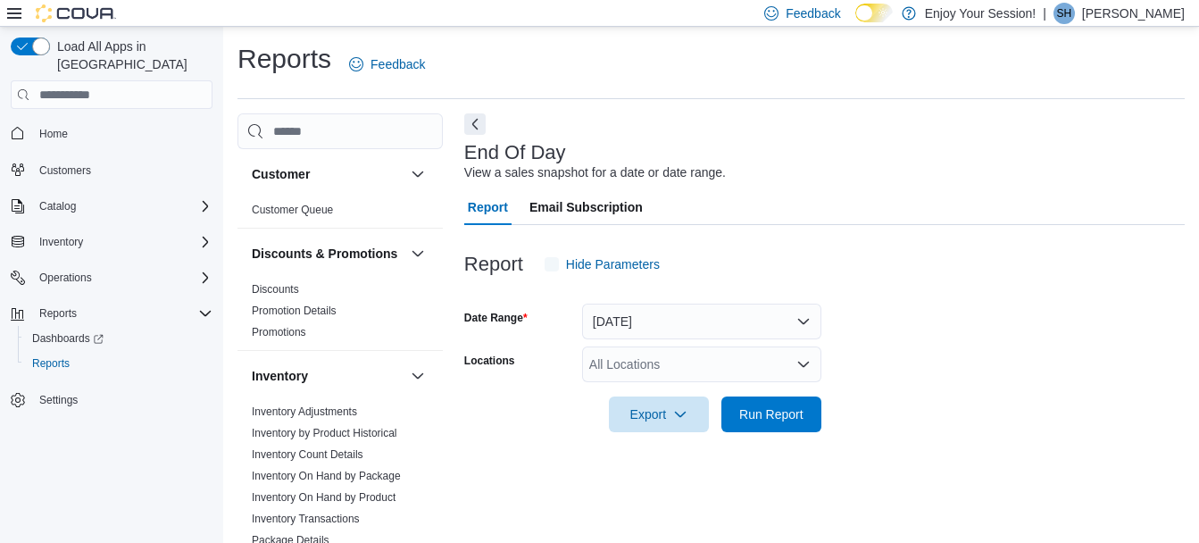
scroll to position [28, 0]
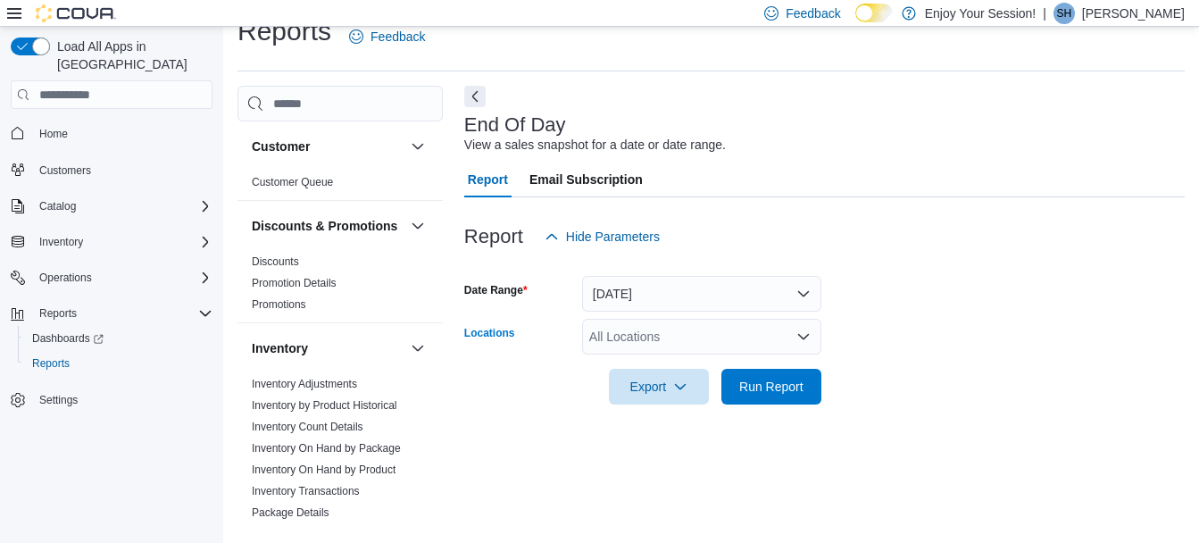
click at [672, 337] on div "All Locations" at bounding box center [701, 337] width 239 height 36
type input "******"
click at [665, 310] on span "Oshawa" at bounding box center [643, 305] width 46 height 18
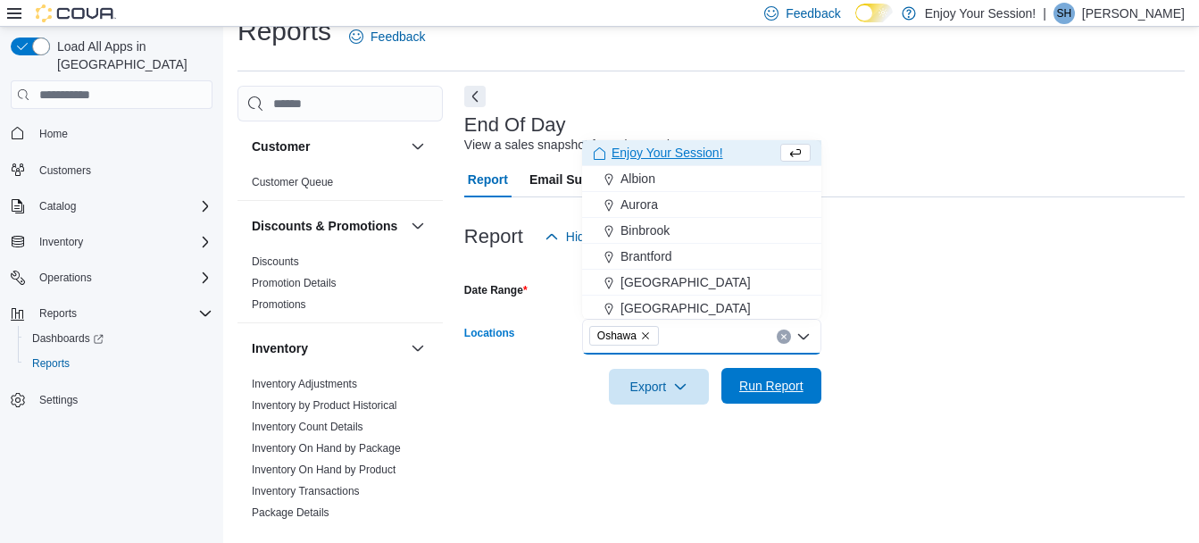
click at [749, 374] on span "Run Report" at bounding box center [771, 386] width 79 height 36
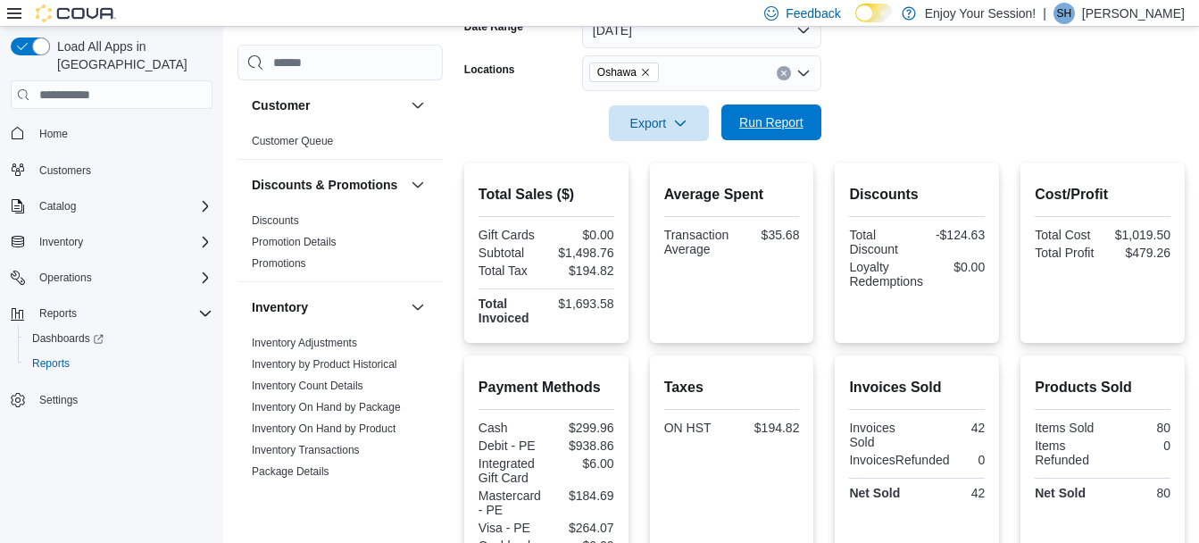
scroll to position [292, 0]
drag, startPoint x: 568, startPoint y: 254, endPoint x: 629, endPoint y: 249, distance: 61.8
click at [628, 249] on div "Total Sales ($) Gift Cards $0.00 Subtotal $1,498.76 Total Tax $194.82 Total Inv…" at bounding box center [546, 252] width 164 height 180
drag, startPoint x: 629, startPoint y: 249, endPoint x: 606, endPoint y: 246, distance: 23.5
copy div "1,498.76"
